Goal: Navigation & Orientation: Find specific page/section

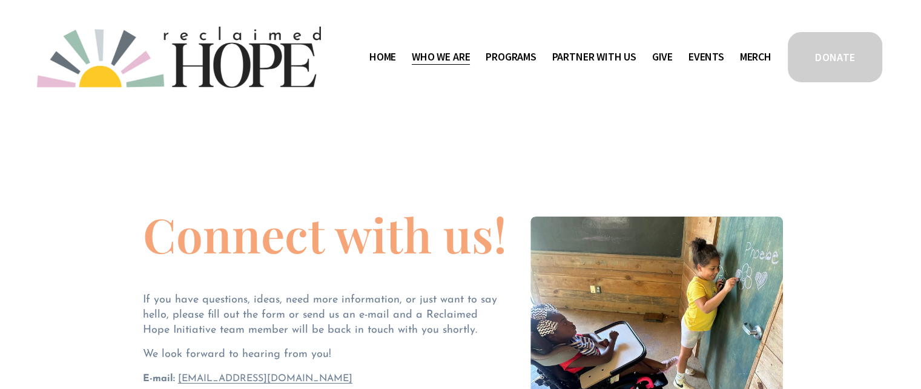
click at [450, 61] on span "Who We Are" at bounding box center [441, 57] width 58 height 18
click at [384, 56] on link "Home" at bounding box center [382, 56] width 27 height 19
